Goal: Task Accomplishment & Management: Use online tool/utility

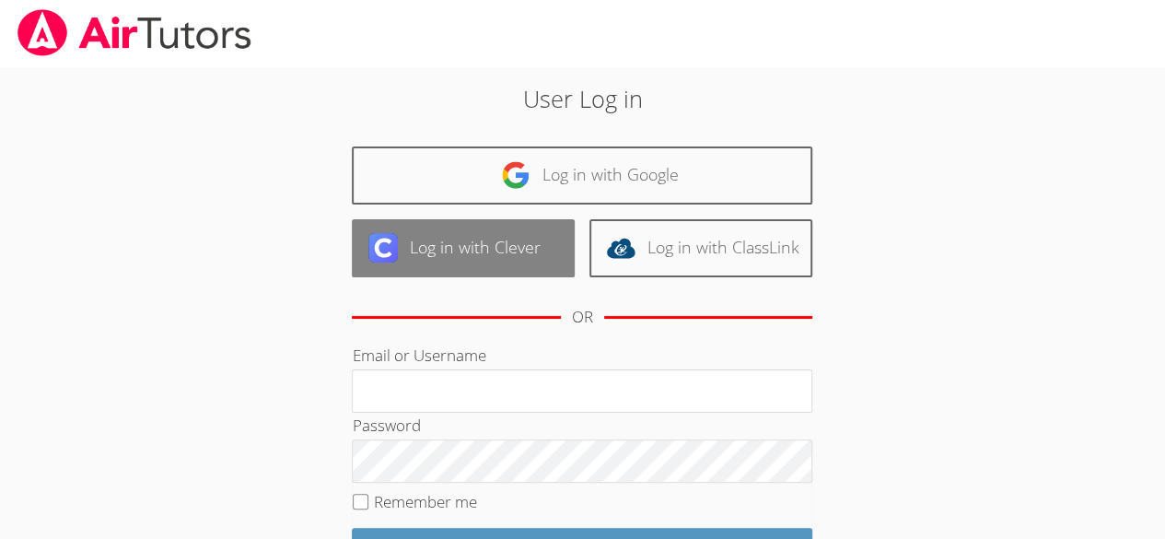
click at [510, 246] on link "Log in with Clever" at bounding box center [463, 248] width 223 height 58
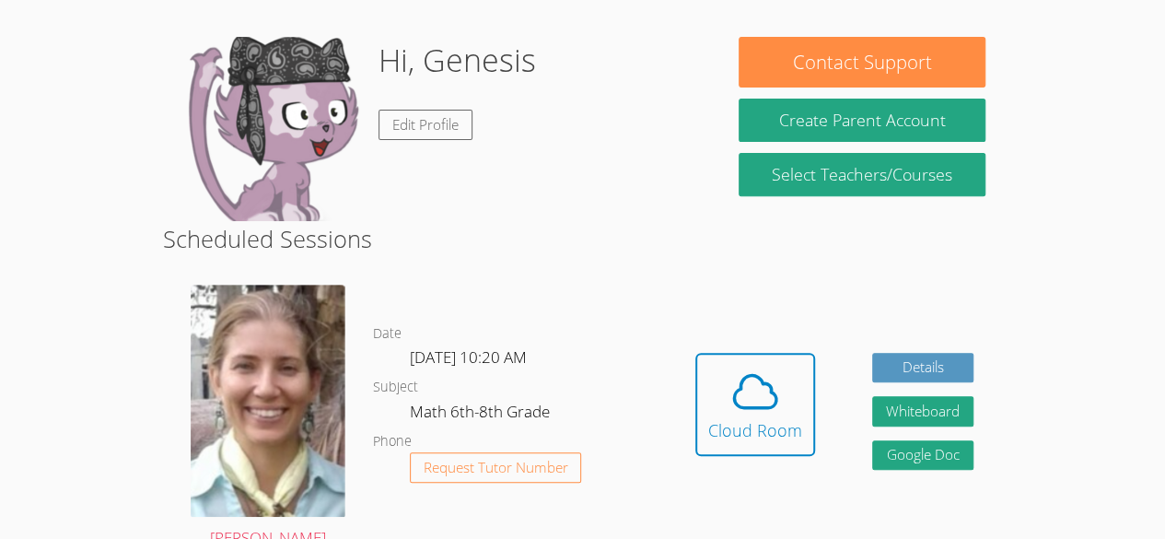
scroll to position [267, 0]
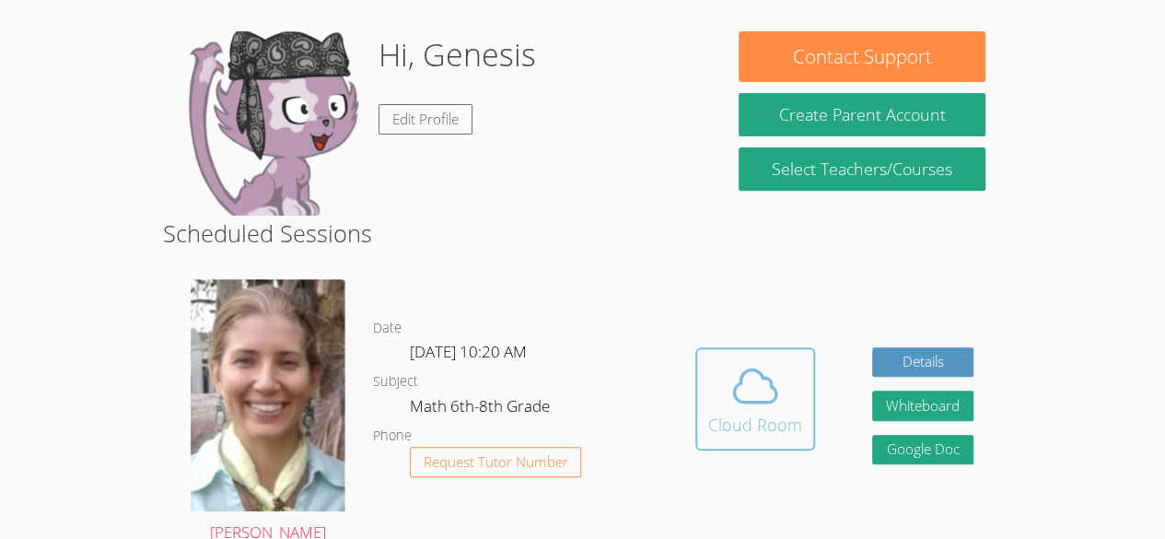
click at [751, 391] on icon at bounding box center [755, 386] width 52 height 52
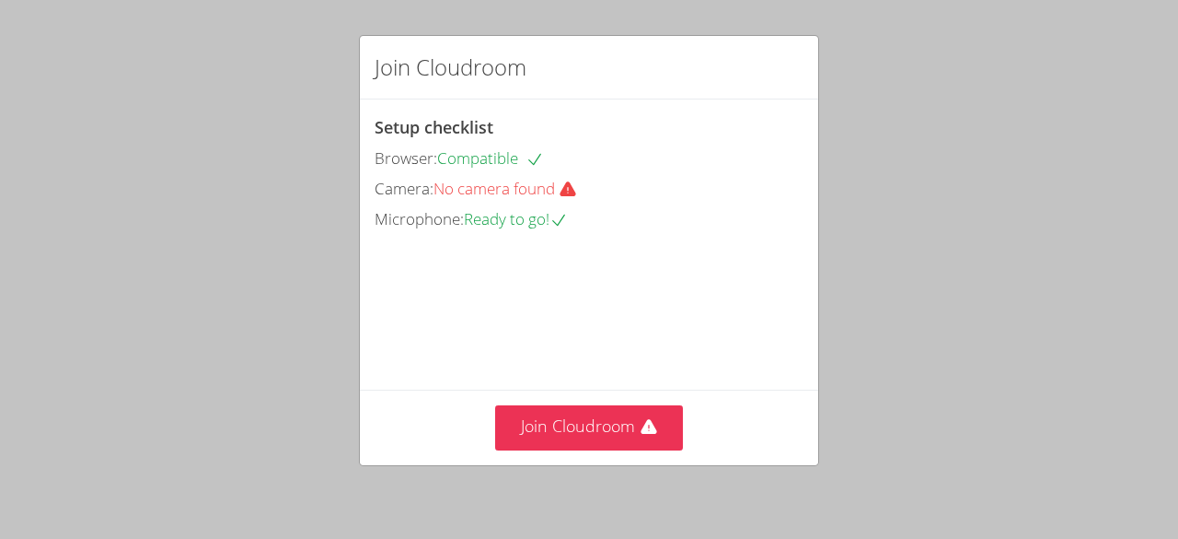
click at [561, 161] on div "Browser: Compatible" at bounding box center [589, 158] width 429 height 27
click at [965, 213] on div "Join Cloudroom Setup checklist Browser: Compatible Camera: No camera found Micr…" at bounding box center [589, 269] width 1178 height 539
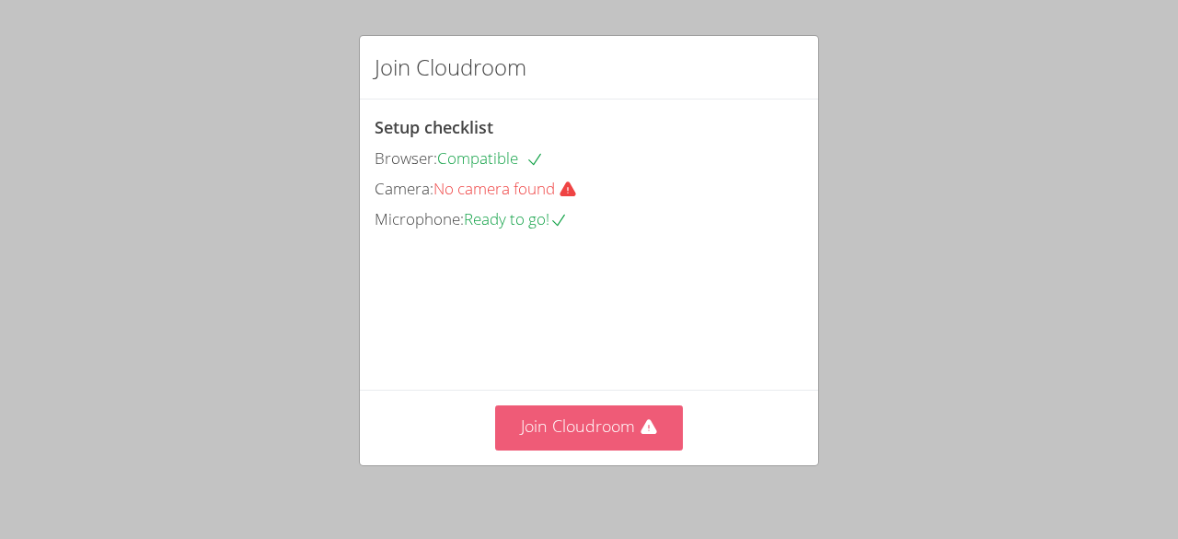
click at [642, 422] on icon at bounding box center [649, 427] width 16 height 15
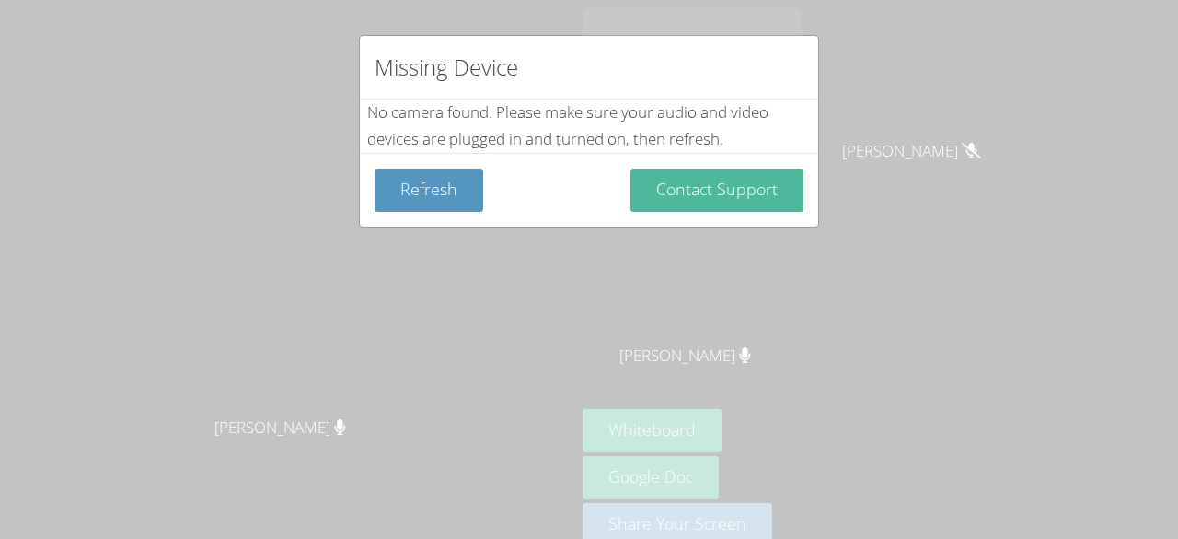
click at [766, 203] on button "Contact Support" at bounding box center [717, 189] width 173 height 43
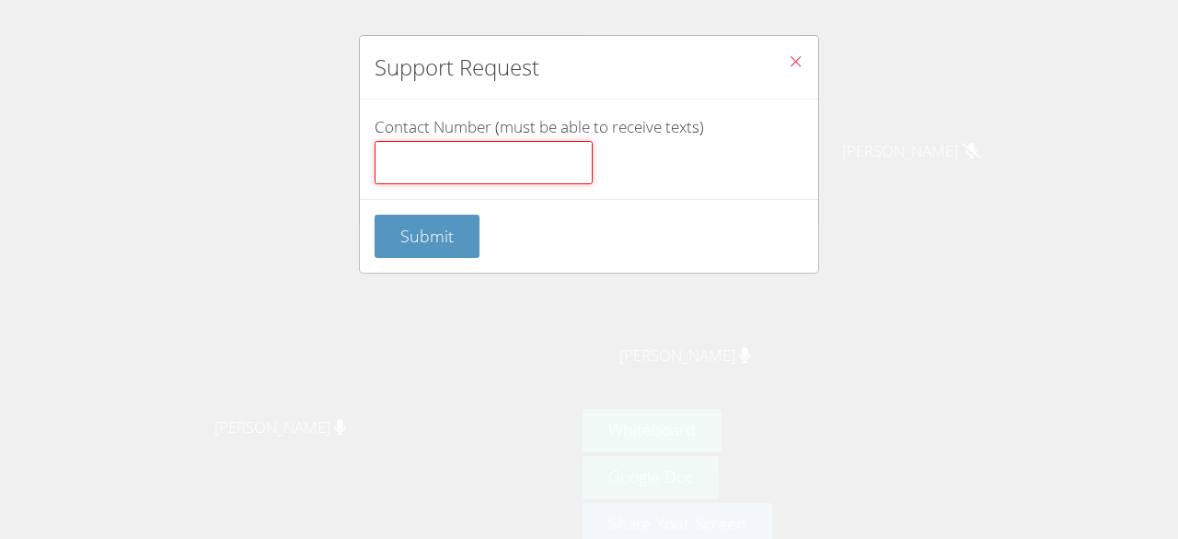
click at [514, 175] on input "Contact Number (must be able to receive texts)" at bounding box center [484, 163] width 218 height 44
click at [488, 144] on input "65" at bounding box center [484, 163] width 218 height 44
click at [487, 161] on input "65" at bounding box center [484, 163] width 218 height 44
type input "6"
type input "1"
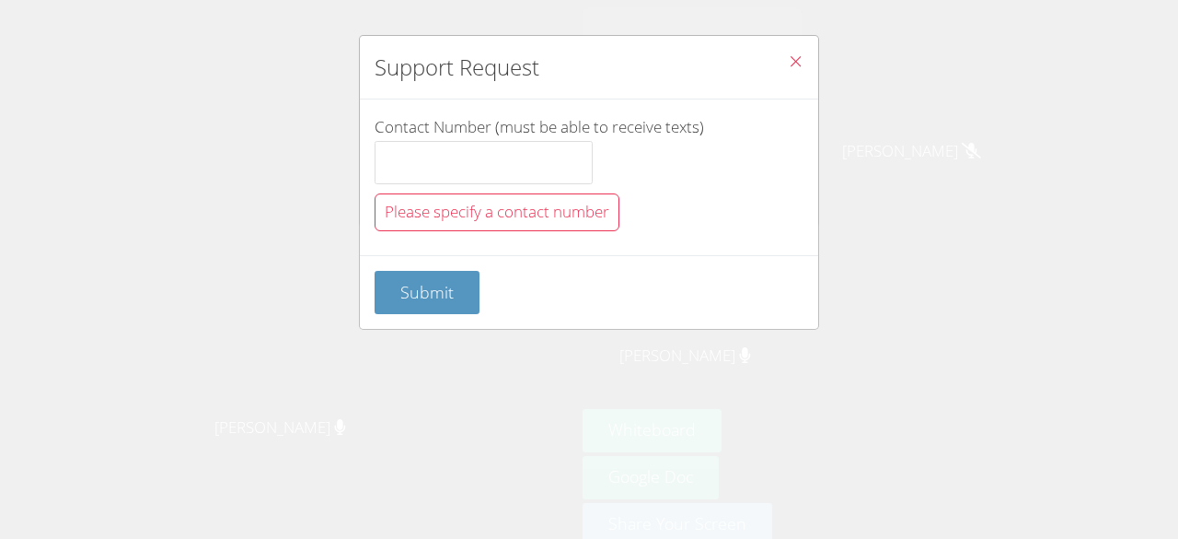
click at [773, 53] on button "Close" at bounding box center [795, 64] width 45 height 56
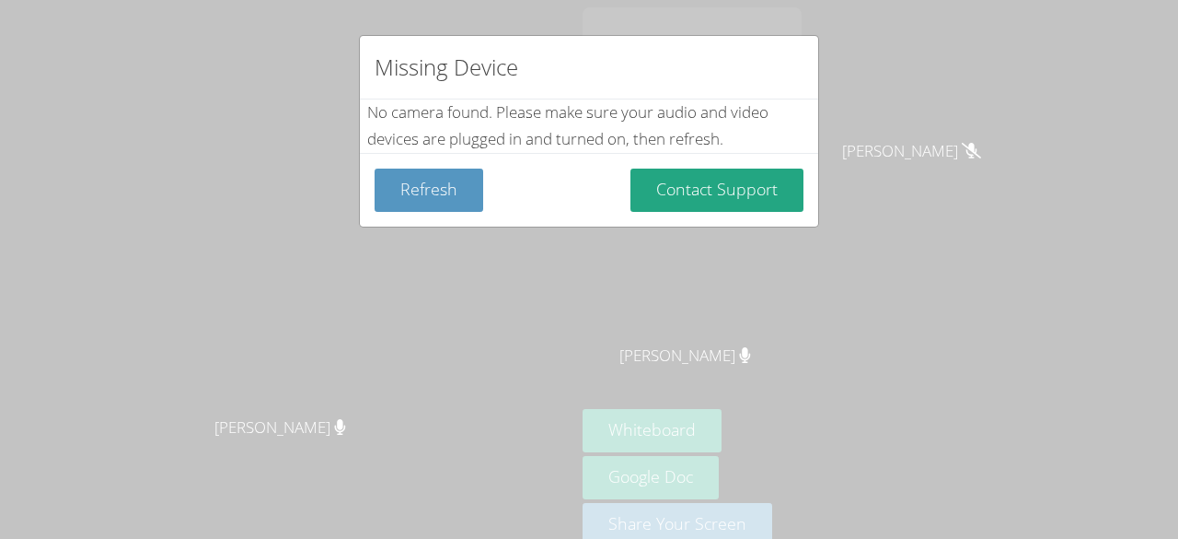
click at [773, 94] on div "Missing Device" at bounding box center [589, 68] width 458 height 64
click at [439, 188] on button "Refresh" at bounding box center [429, 189] width 109 height 43
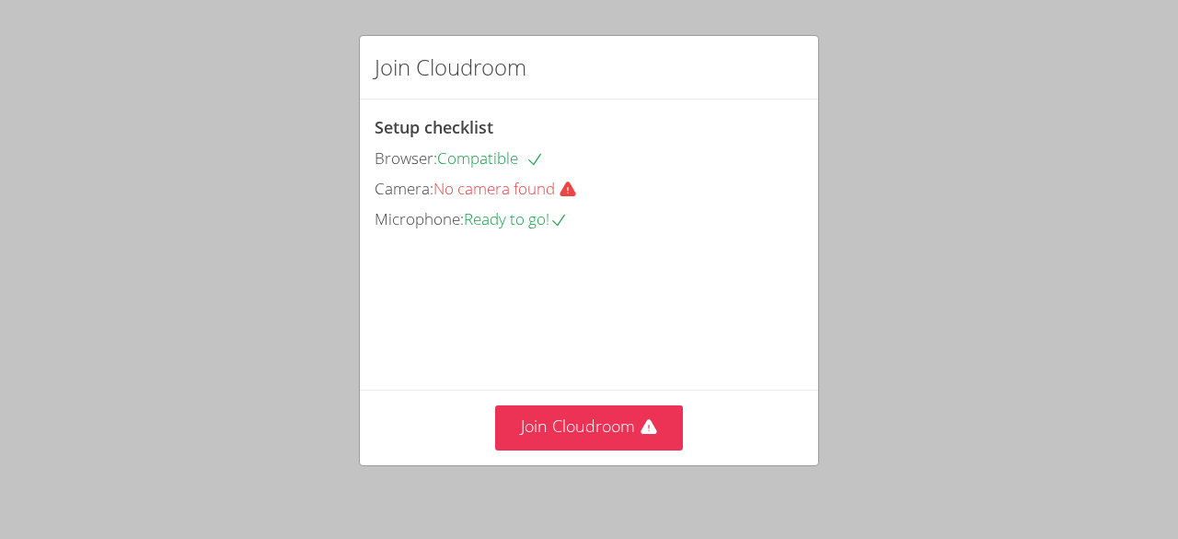
click at [523, 167] on div "Browser: Compatible" at bounding box center [589, 158] width 429 height 27
click at [529, 157] on icon at bounding box center [535, 159] width 18 height 18
click at [549, 146] on div "Browser: Compatible" at bounding box center [589, 158] width 429 height 27
click at [540, 158] on icon at bounding box center [534, 159] width 13 height 11
click at [506, 166] on span "Compatible" at bounding box center [490, 157] width 107 height 21
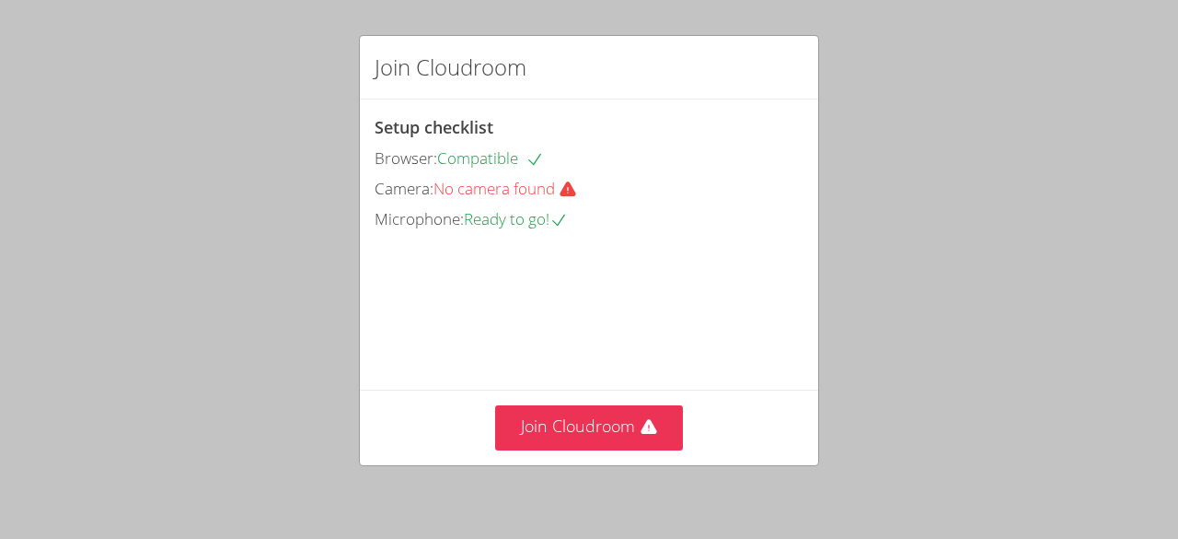
click at [479, 170] on div "Setup checklist Browser: Compatible Camera: No camera found Microphone: Ready t…" at bounding box center [589, 173] width 429 height 119
click at [505, 178] on span "No camera found" at bounding box center [513, 188] width 158 height 21
click at [523, 249] on video at bounding box center [513, 317] width 276 height 138
click at [532, 217] on span "Ready to go!" at bounding box center [516, 218] width 104 height 21
click at [573, 188] on icon at bounding box center [568, 189] width 18 height 18
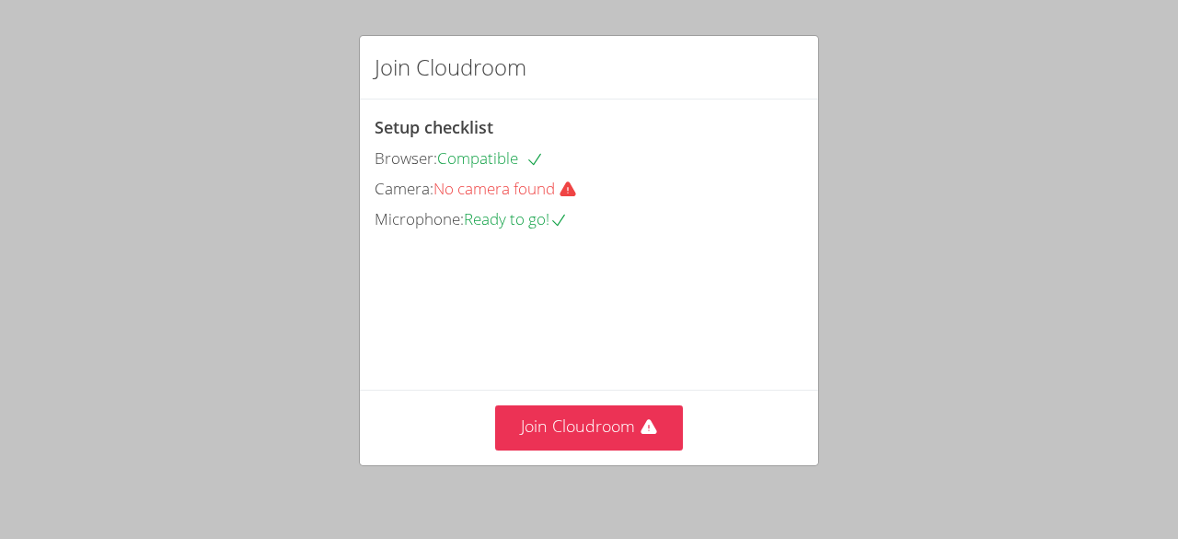
click at [577, 183] on icon at bounding box center [568, 189] width 18 height 18
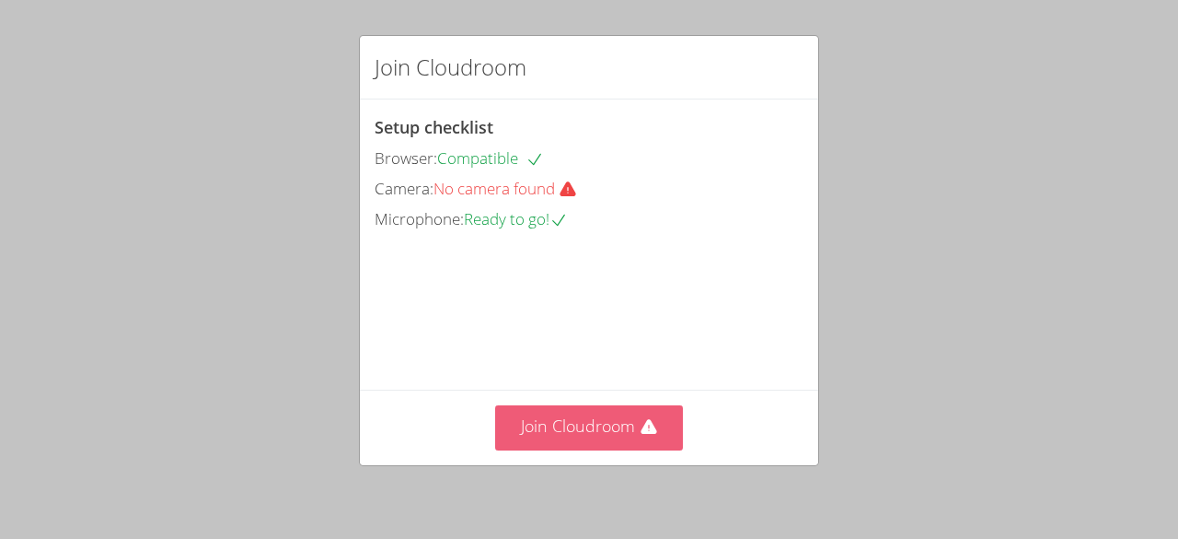
click at [554, 440] on button "Join Cloudroom" at bounding box center [589, 427] width 189 height 45
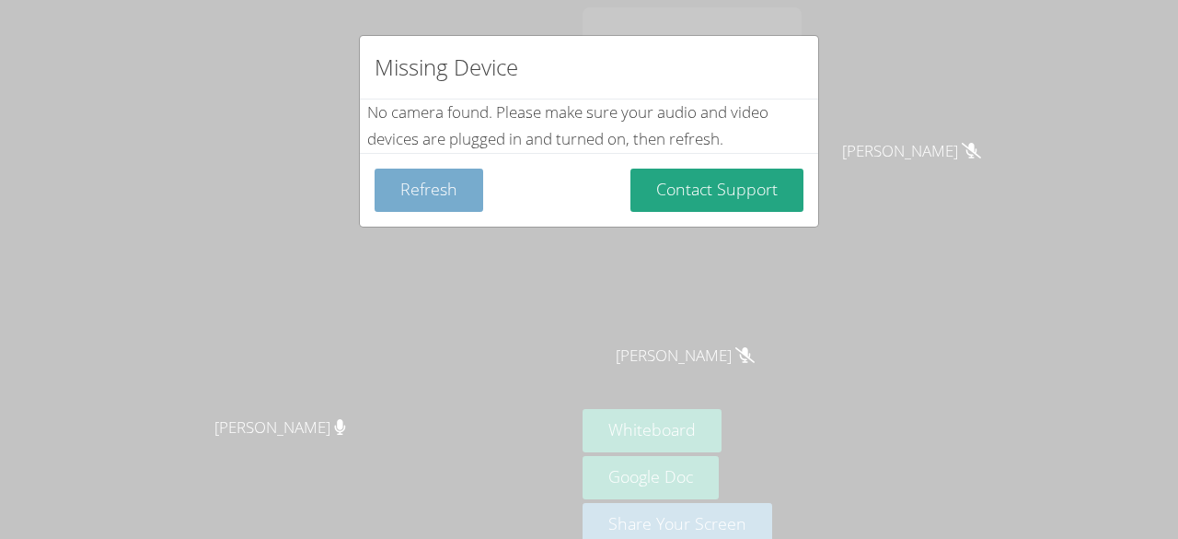
click at [430, 170] on button "Refresh" at bounding box center [429, 189] width 109 height 43
click at [431, 184] on button "Refresh" at bounding box center [429, 189] width 109 height 43
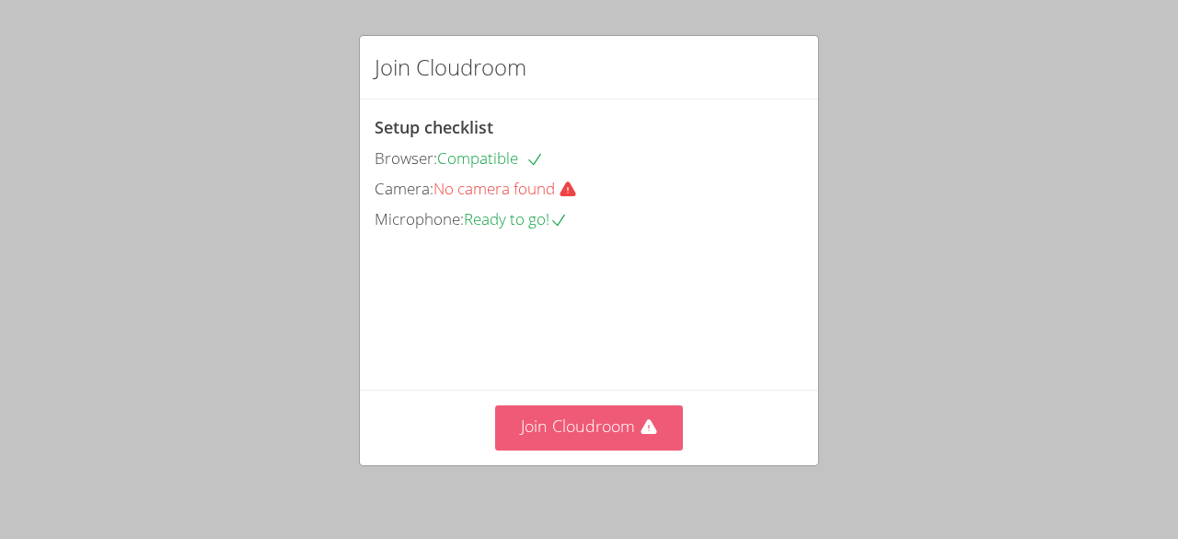
click at [544, 418] on button "Join Cloudroom" at bounding box center [589, 427] width 189 height 45
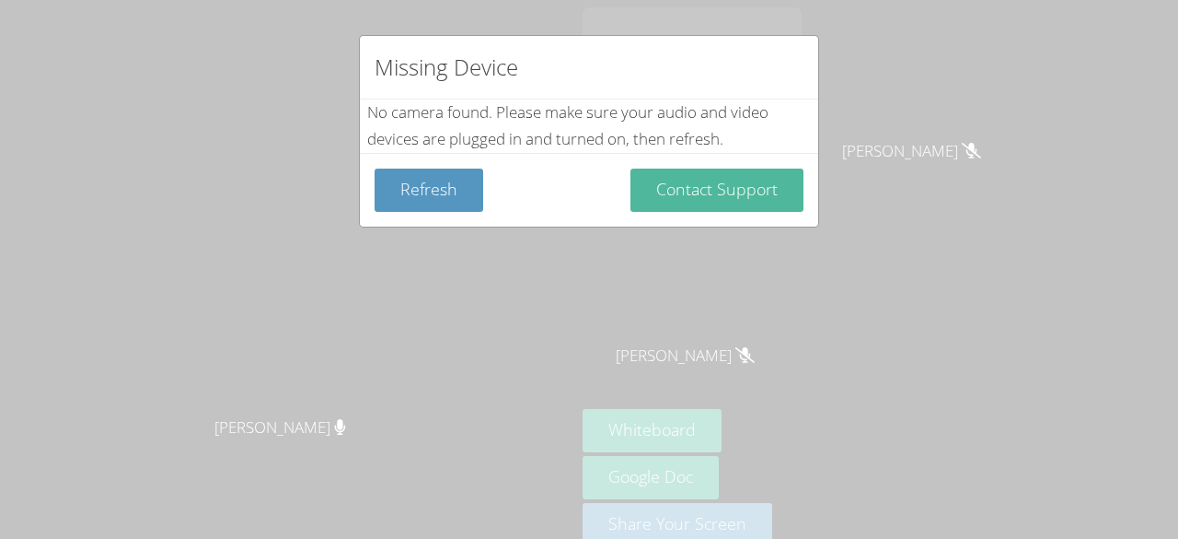
click at [657, 192] on button "Contact Support" at bounding box center [717, 189] width 173 height 43
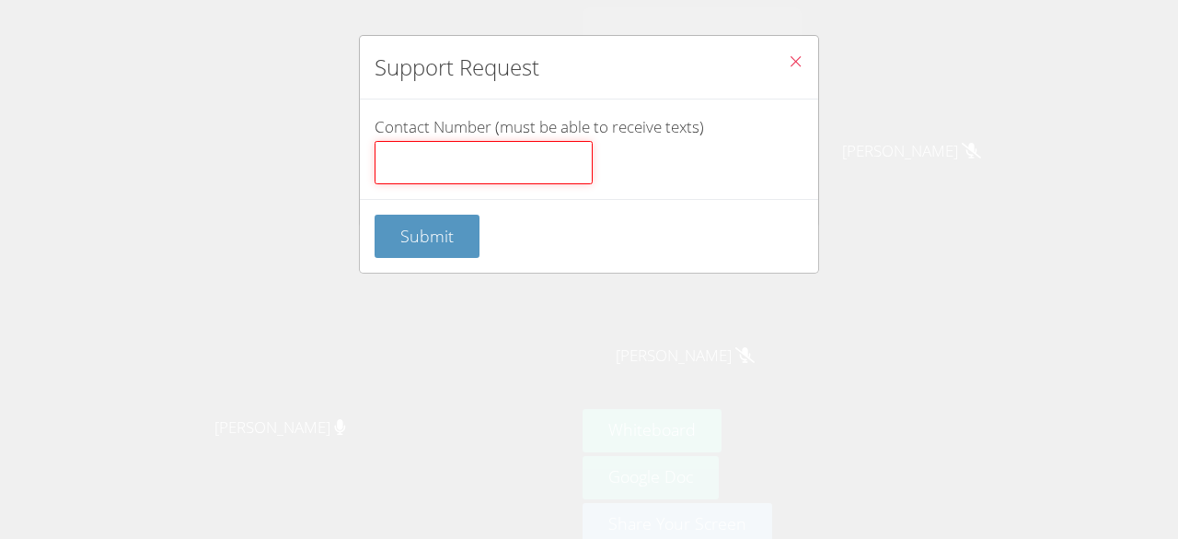
click at [479, 172] on input "Contact Number (must be able to receive texts)" at bounding box center [484, 163] width 218 height 44
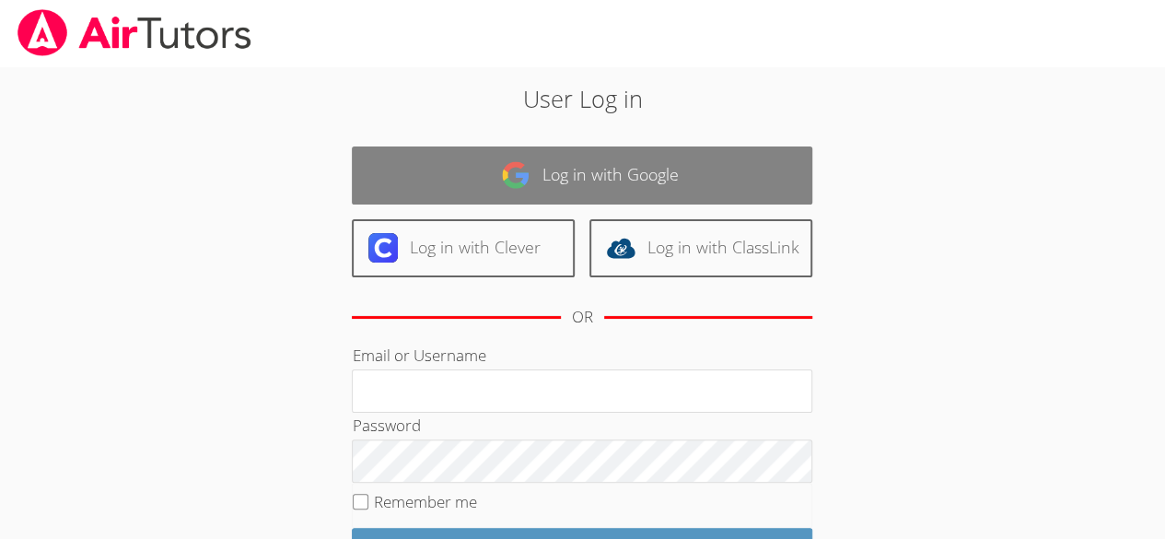
click at [615, 184] on link "Log in with Google" at bounding box center [582, 175] width 460 height 58
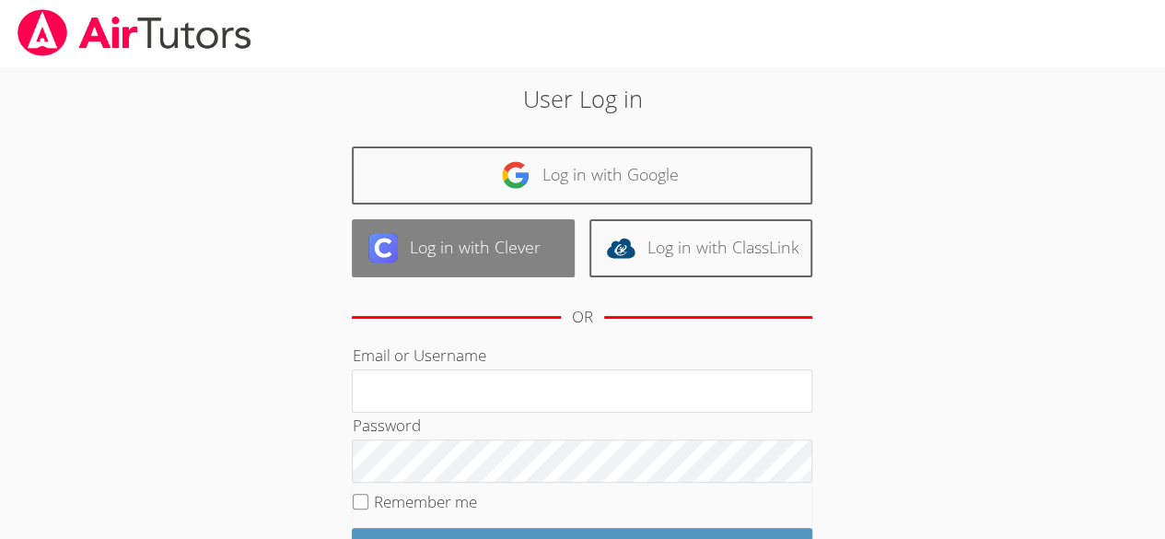
click at [463, 272] on link "Log in with Clever" at bounding box center [463, 248] width 223 height 58
click at [466, 272] on link "Log in with Clever" at bounding box center [463, 248] width 223 height 58
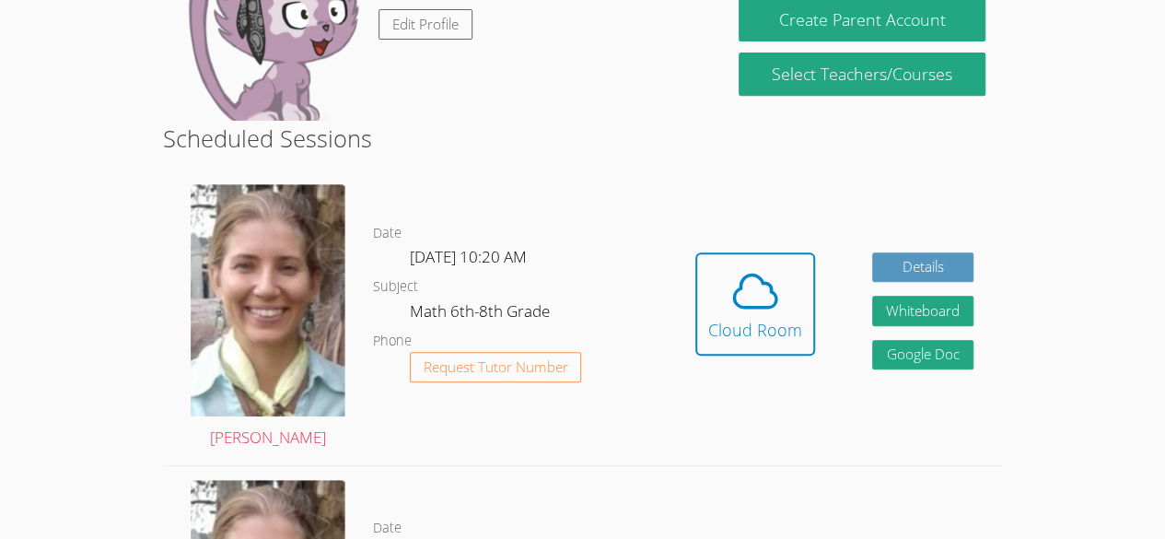
scroll to position [365, 0]
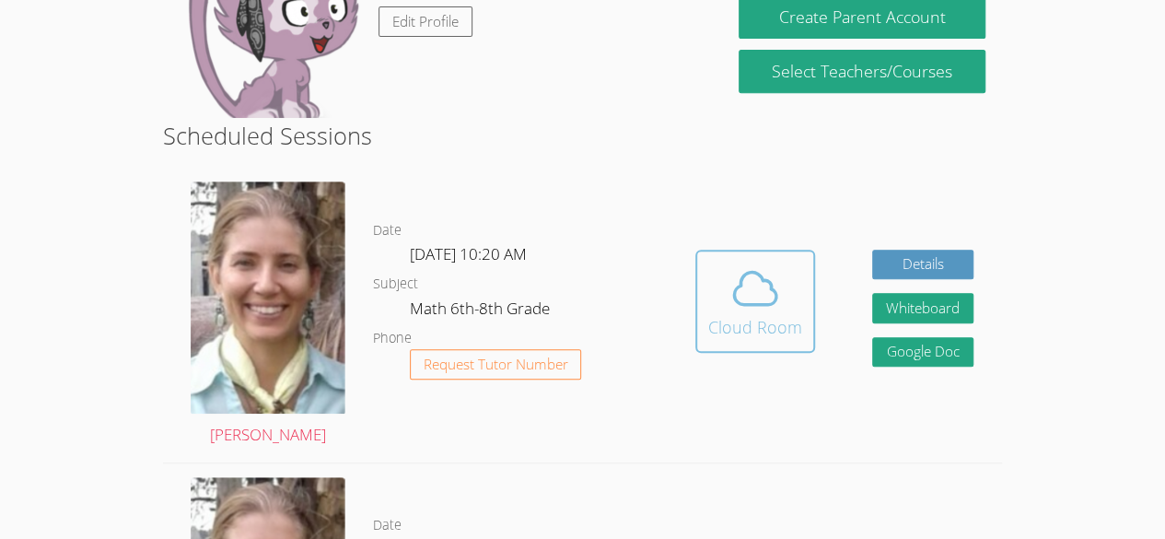
click at [750, 292] on button "Cloud Room" at bounding box center [755, 300] width 120 height 103
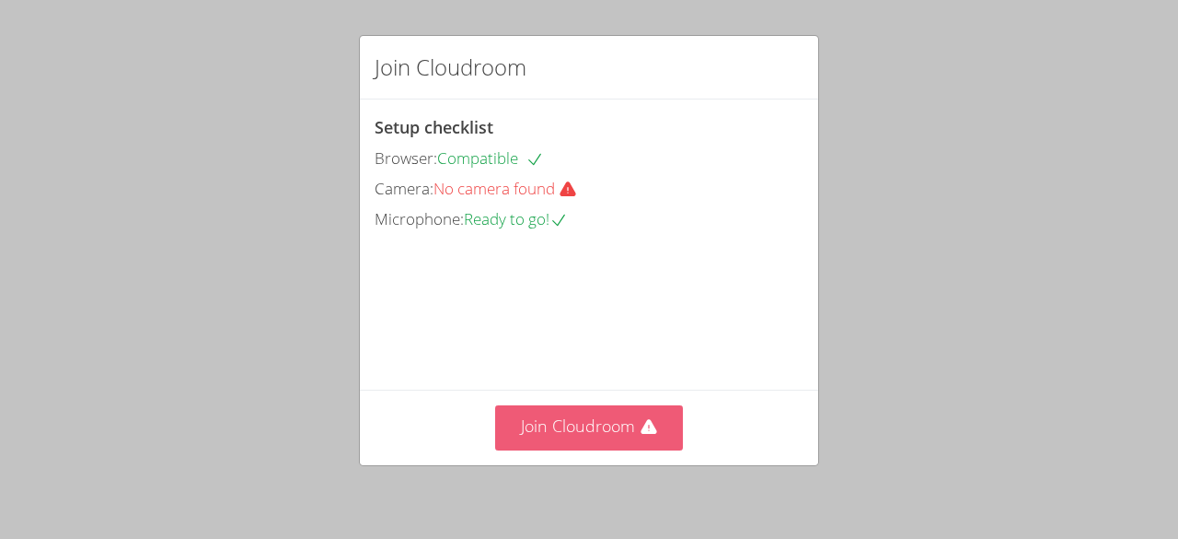
click at [553, 432] on button "Join Cloudroom" at bounding box center [589, 427] width 189 height 45
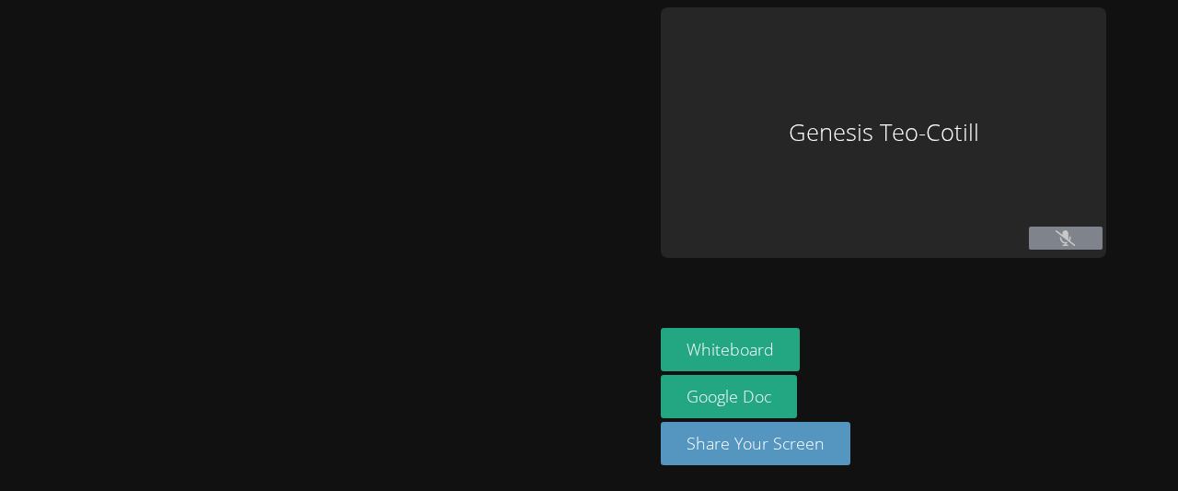
click at [600, 183] on div at bounding box center [326, 245] width 639 height 476
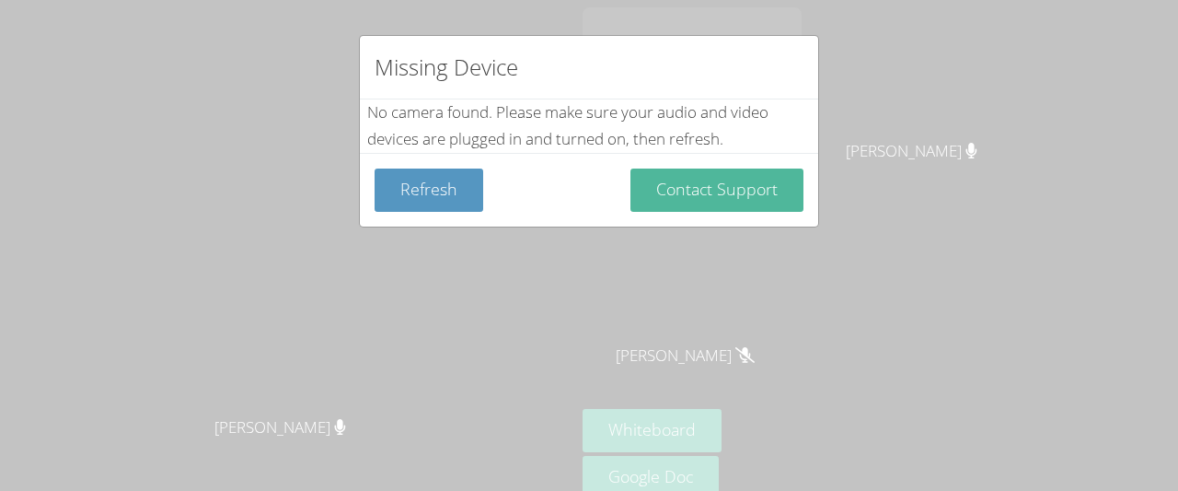
click at [714, 194] on button "Contact Support" at bounding box center [717, 189] width 173 height 43
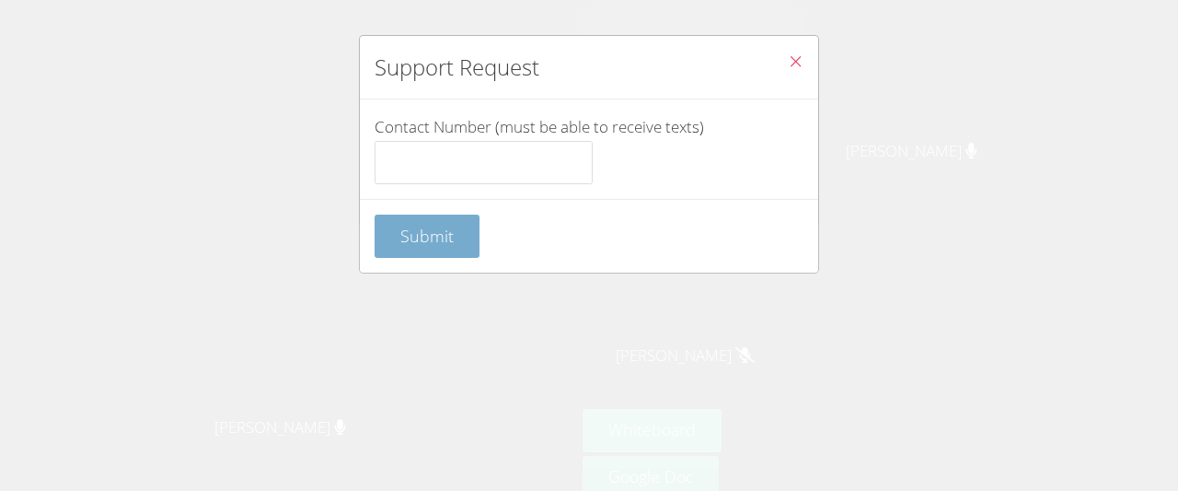
click at [428, 236] on span "Submit" at bounding box center [426, 236] width 53 height 22
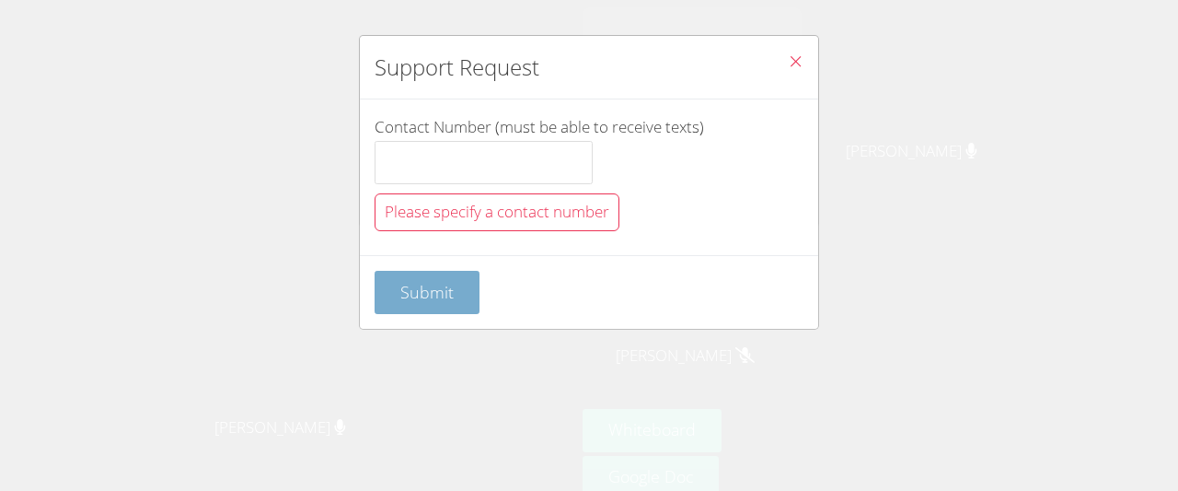
click at [426, 307] on button "Submit" at bounding box center [427, 292] width 105 height 43
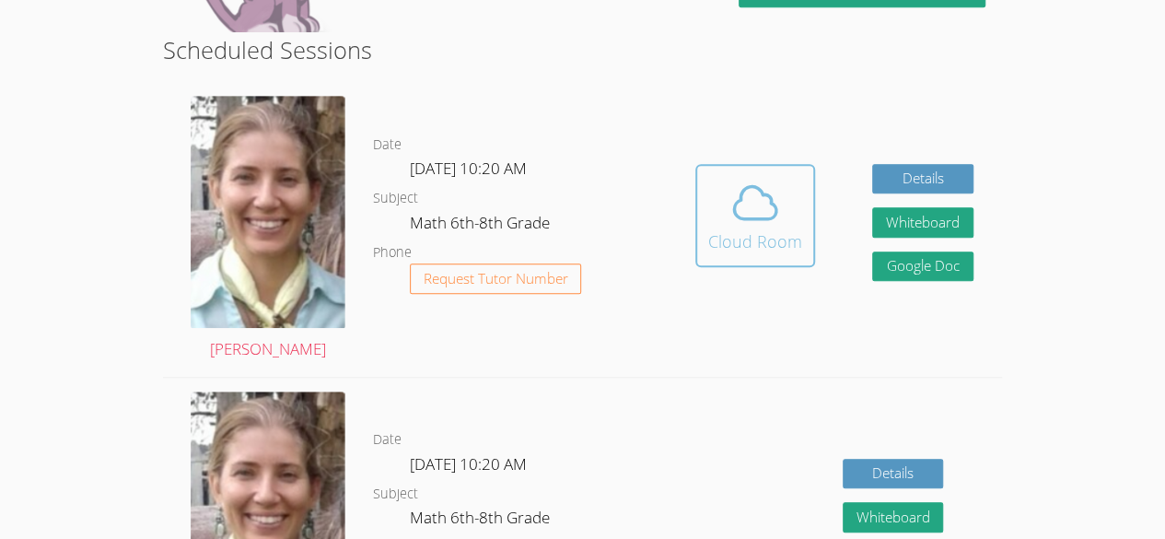
scroll to position [451, 0]
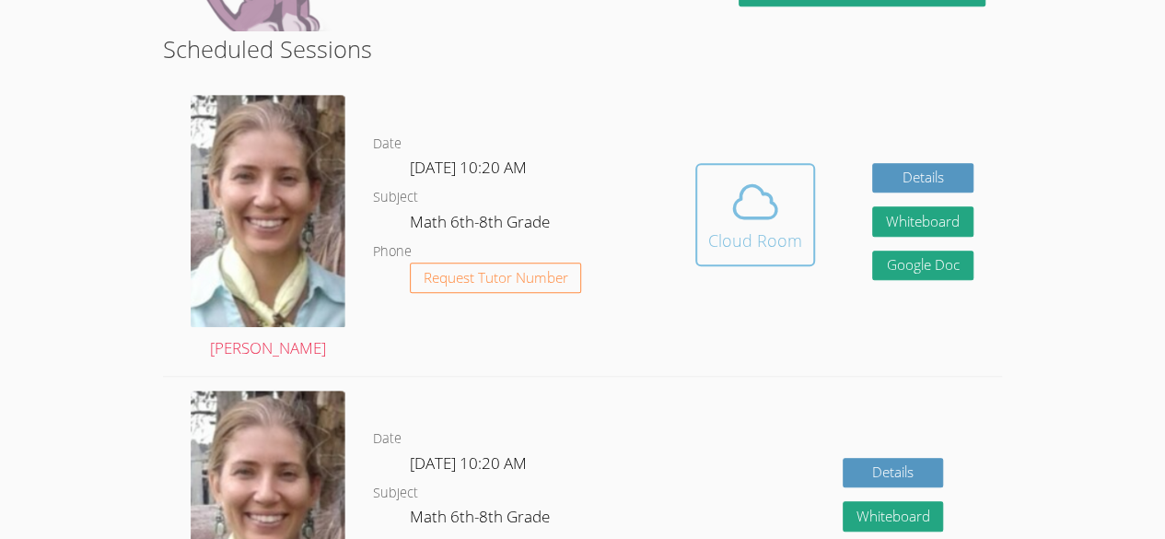
click at [729, 191] on icon at bounding box center [755, 202] width 52 height 52
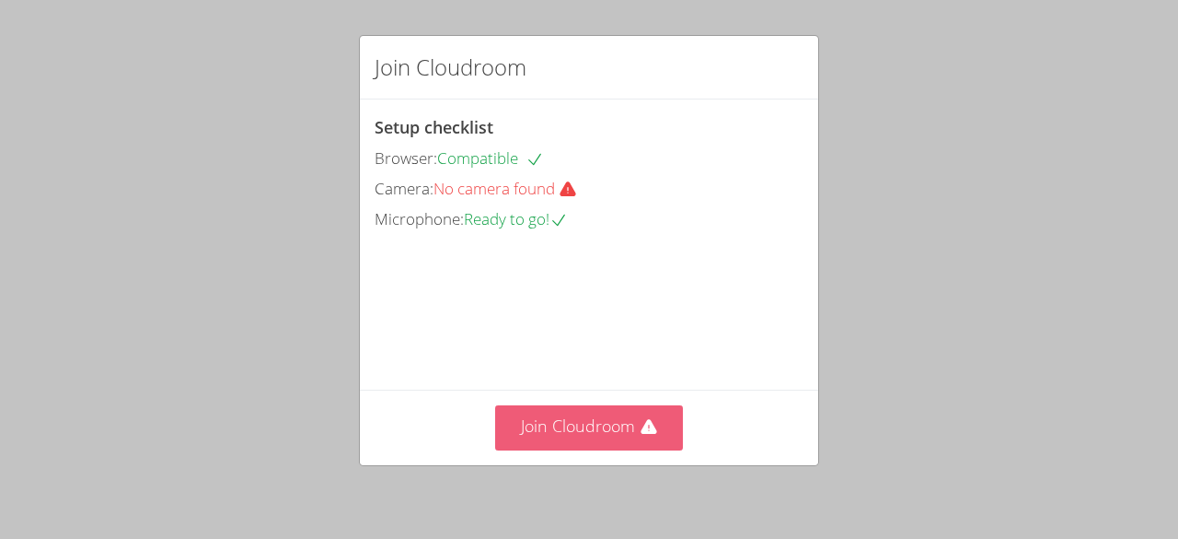
click at [604, 412] on button "Join Cloudroom" at bounding box center [589, 427] width 189 height 45
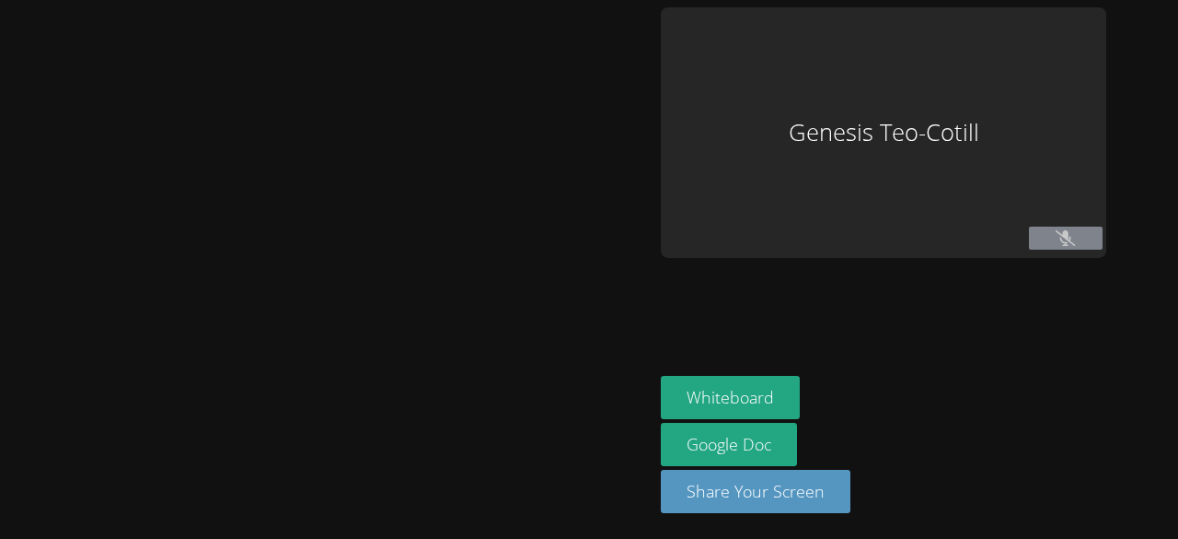
click at [1075, 274] on aside "Genesis Teo-Cotill Whiteboard Google Doc Share Your Screen" at bounding box center [884, 269] width 460 height 539
click at [1056, 234] on button at bounding box center [1066, 237] width 74 height 23
click at [1043, 231] on button at bounding box center [1066, 237] width 74 height 23
click at [1043, 236] on button at bounding box center [1066, 237] width 74 height 23
click at [1036, 232] on button at bounding box center [1066, 237] width 74 height 23
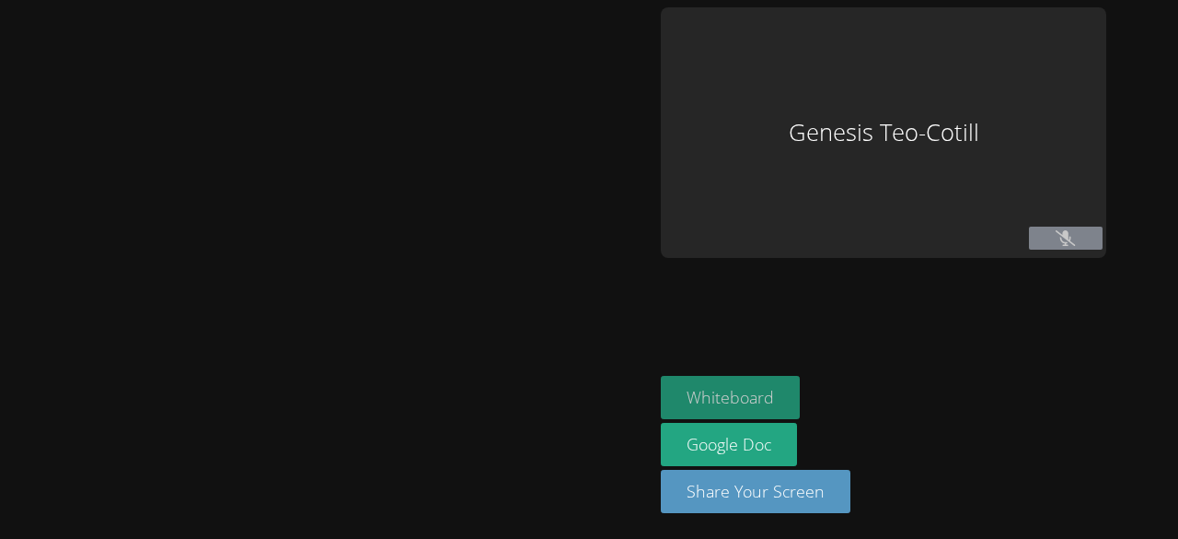
click at [750, 396] on button "Whiteboard" at bounding box center [730, 397] width 139 height 43
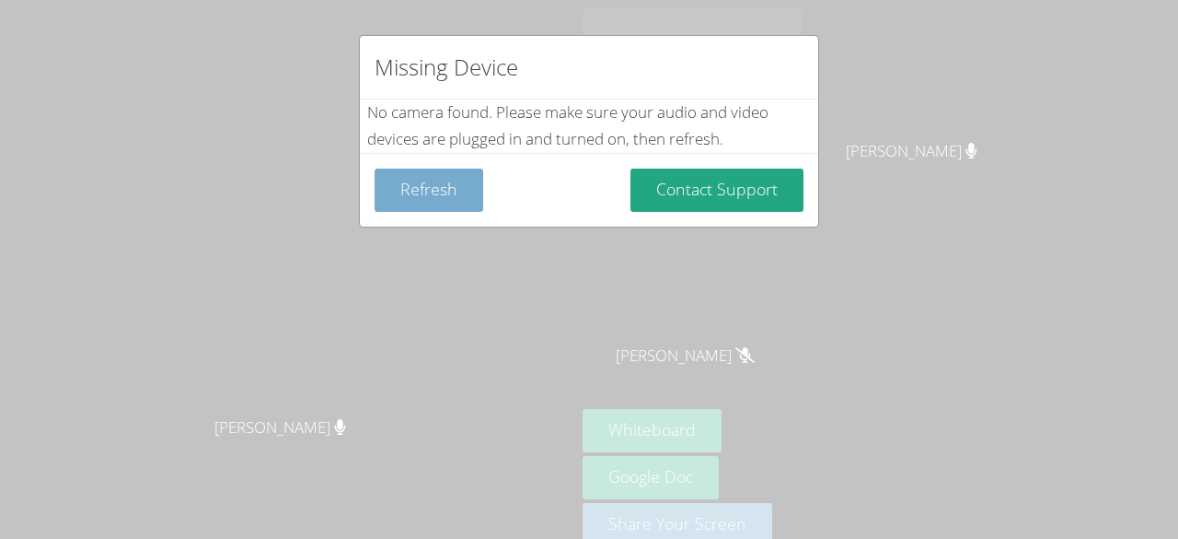
click at [438, 202] on button "Refresh" at bounding box center [429, 189] width 109 height 43
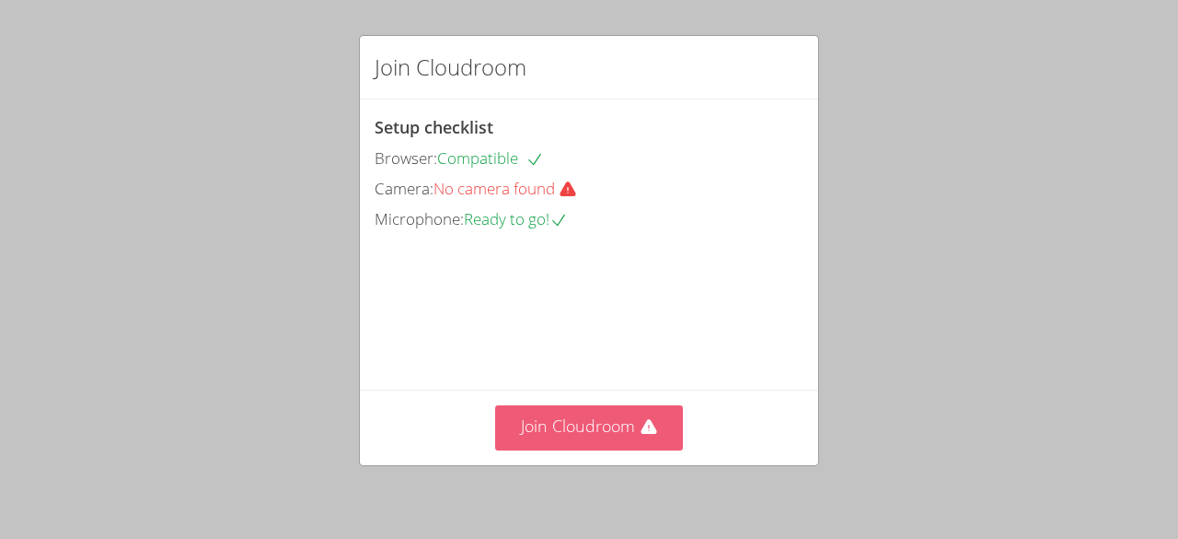
click at [573, 413] on button "Join Cloudroom" at bounding box center [589, 427] width 189 height 45
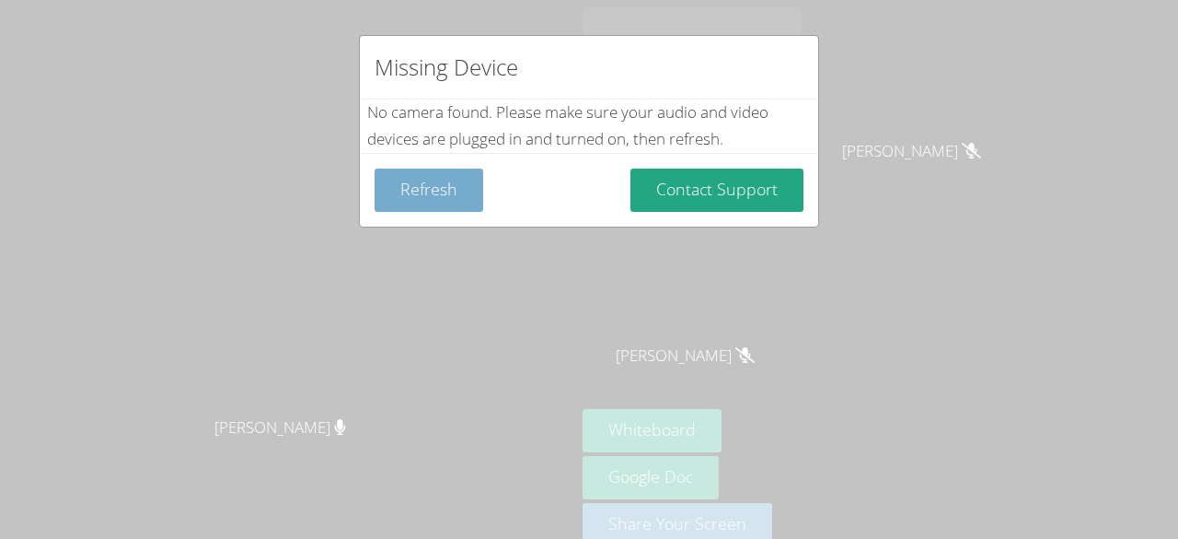
click at [438, 199] on button "Refresh" at bounding box center [429, 189] width 109 height 43
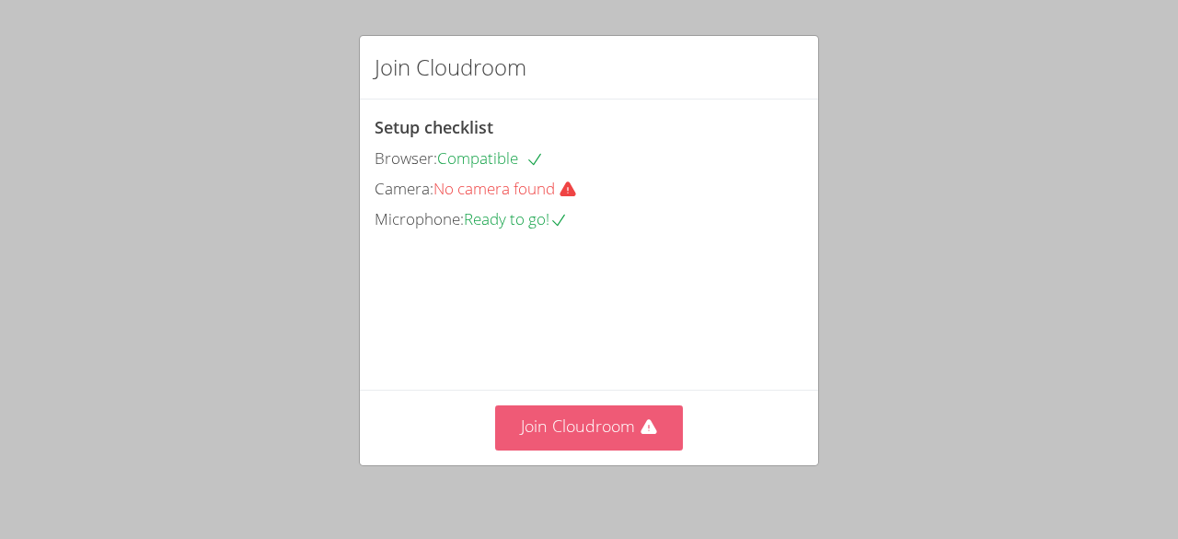
click at [558, 428] on button "Join Cloudroom" at bounding box center [589, 427] width 189 height 45
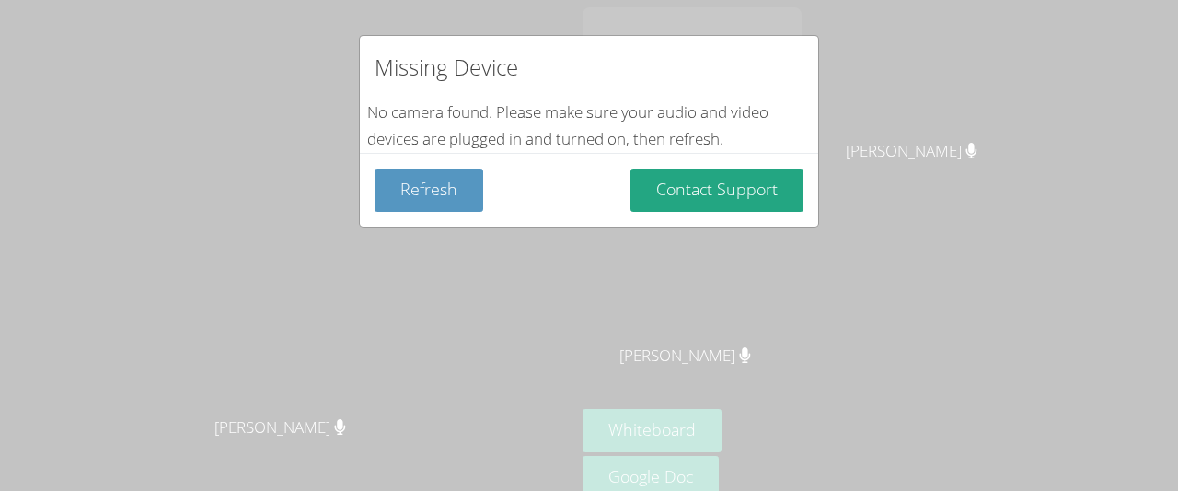
click at [911, 174] on div "Missing Device No camera found . Please make sure your audio and video devices …" at bounding box center [589, 245] width 1178 height 491
click at [910, 52] on div "Missing Device No camera found . Please make sure your audio and video devices …" at bounding box center [589, 245] width 1178 height 491
click at [751, 253] on div "Missing Device No camera found . Please make sure your audio and video devices …" at bounding box center [589, 245] width 1178 height 491
